Goal: Task Accomplishment & Management: Manage account settings

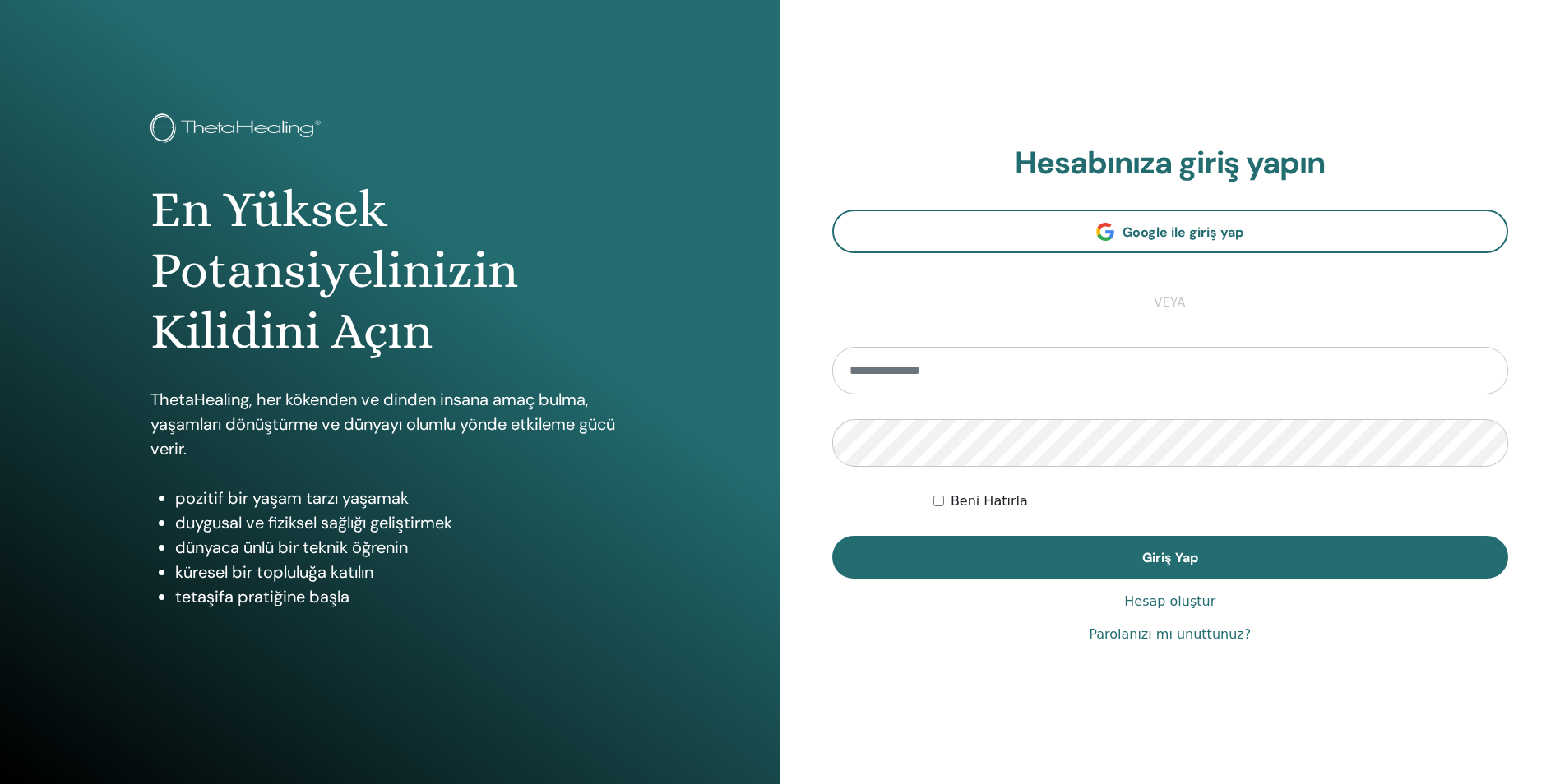
type input "**********"
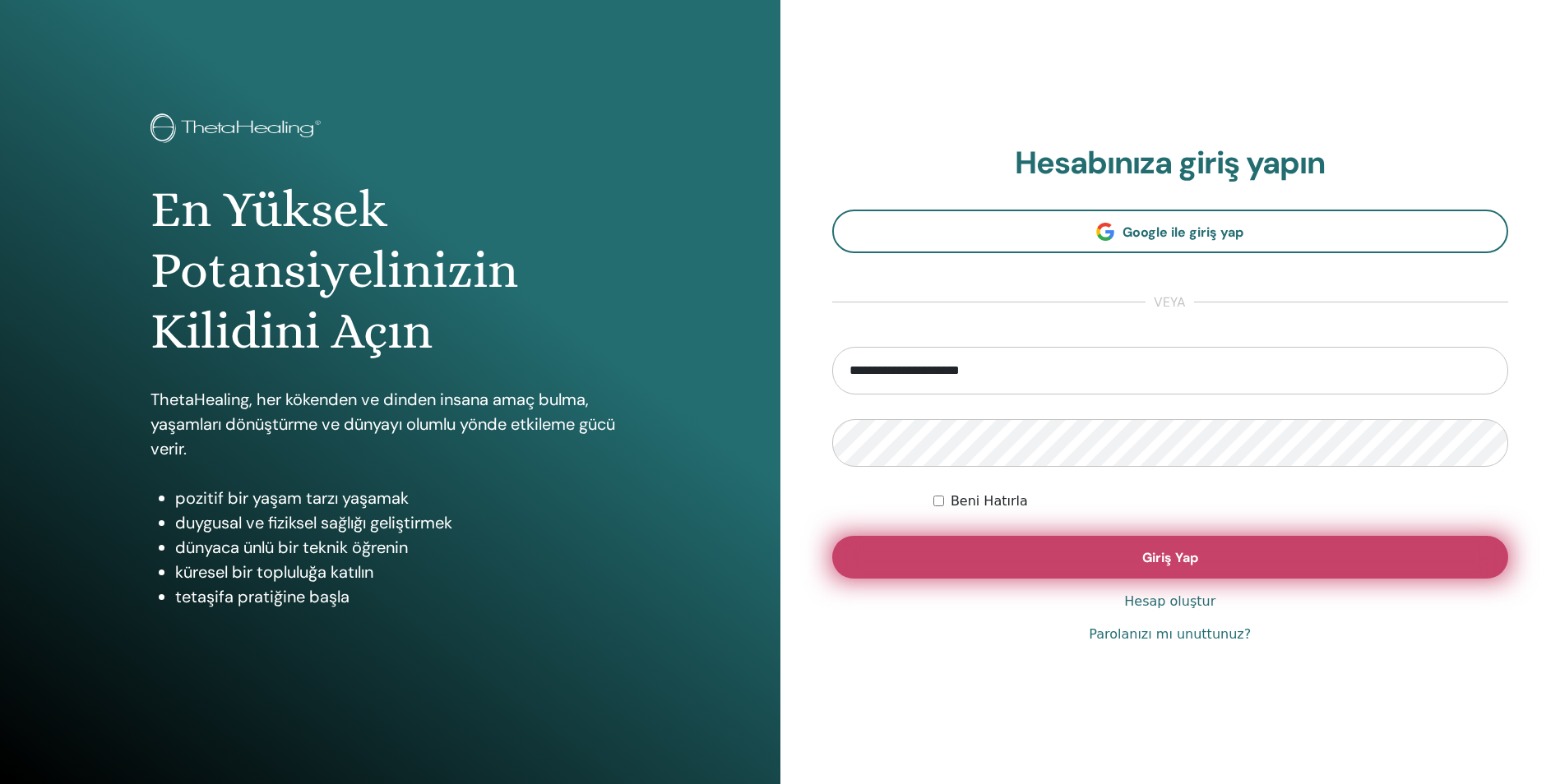
click at [1241, 562] on button "Giriş Yap" at bounding box center [1171, 557] width 677 height 42
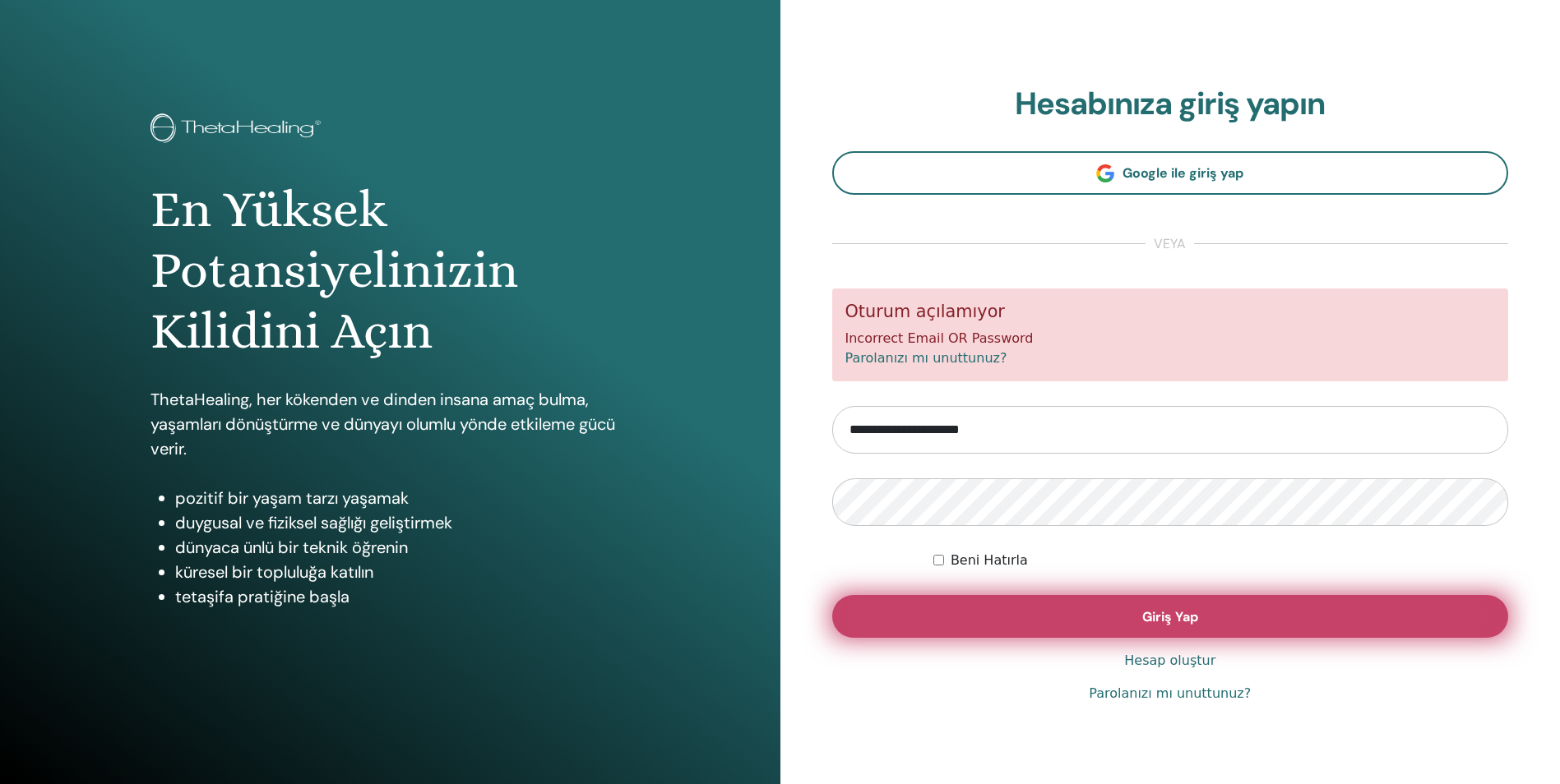
click at [1175, 622] on span "Giriş Yap" at bounding box center [1171, 617] width 56 height 17
